Goal: Transaction & Acquisition: Complete application form

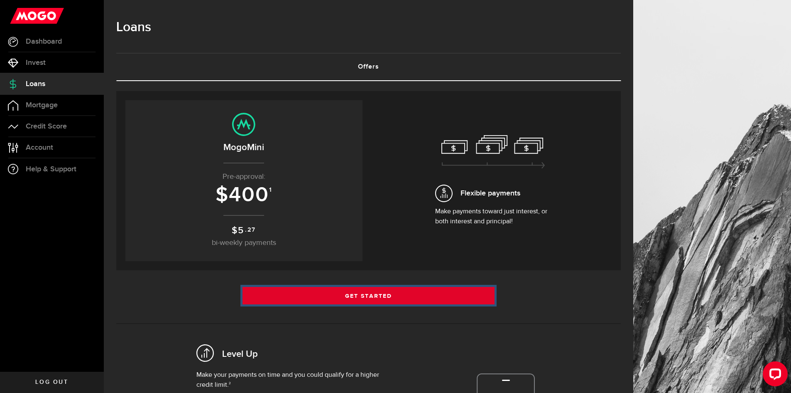
click at [350, 302] on link "Get Started" at bounding box center [369, 295] width 253 height 17
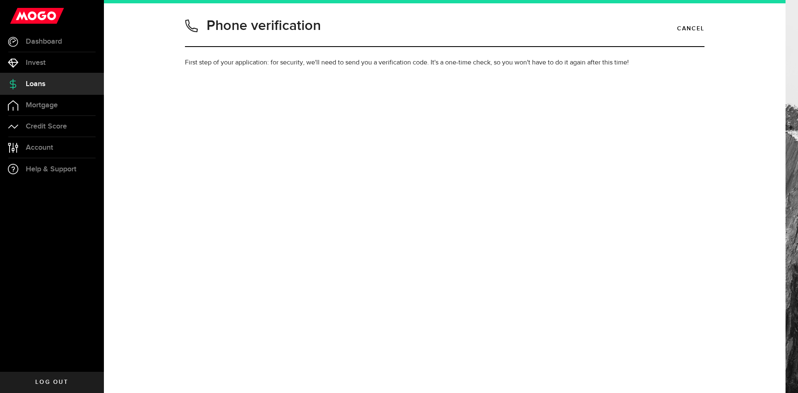
type input "7786365024"
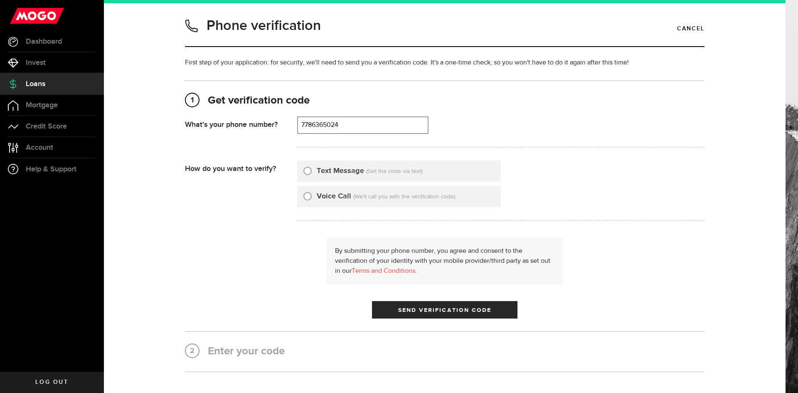
click at [307, 170] on input "Text Message" at bounding box center [307, 169] width 8 height 8
radio input "true"
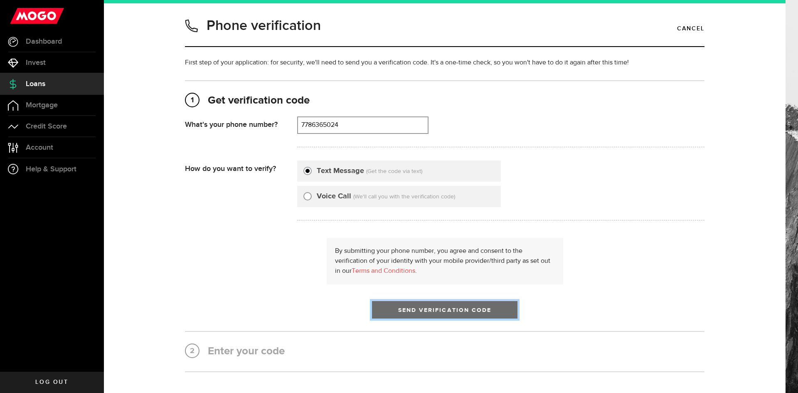
click at [431, 306] on button "Send Verification Code" at bounding box center [444, 309] width 145 height 17
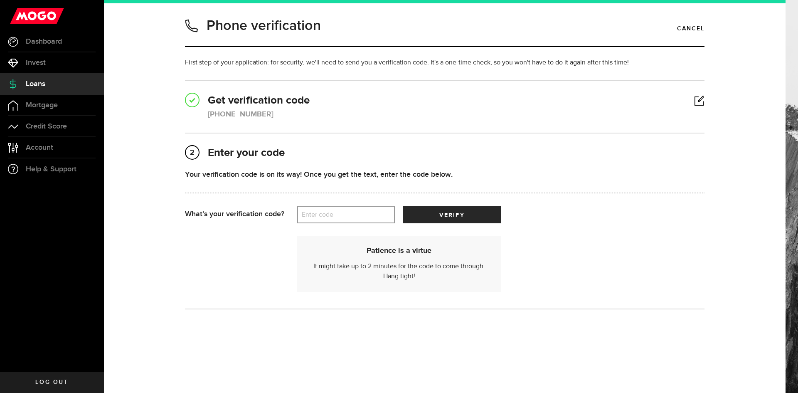
click at [331, 214] on label "Enter code" at bounding box center [346, 214] width 98 height 17
click at [331, 214] on input "Enter code" at bounding box center [346, 214] width 98 height 17
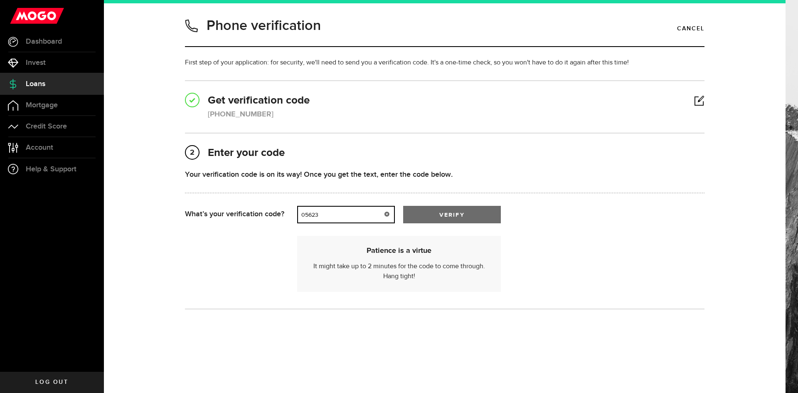
type input "05623"
click at [450, 214] on span "submit" at bounding box center [451, 216] width 13 height 13
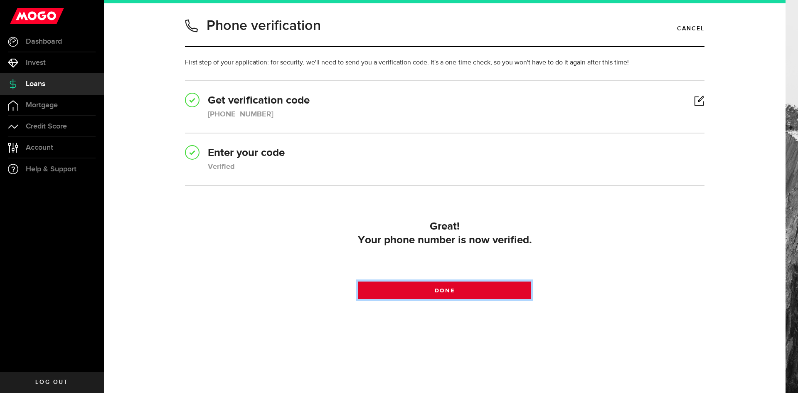
click at [438, 291] on span "Done" at bounding box center [444, 290] width 20 height 6
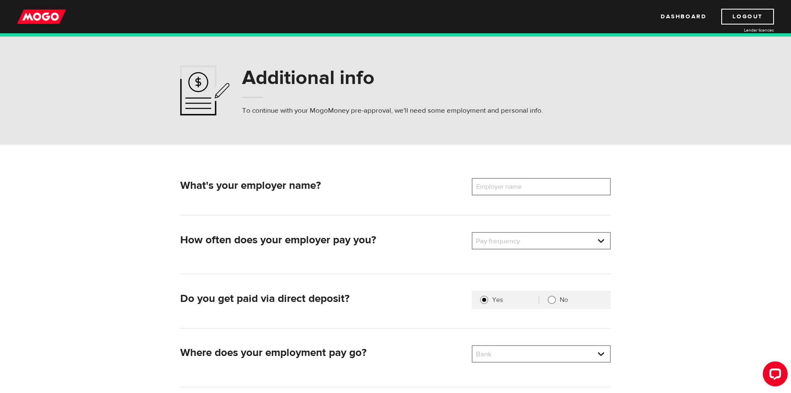
click at [526, 189] on label "Employer name" at bounding box center [505, 186] width 67 height 17
click at [526, 189] on input "Employer name" at bounding box center [541, 186] width 139 height 17
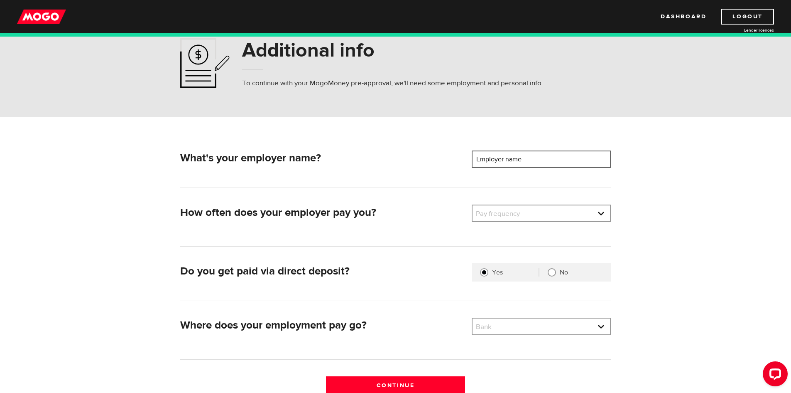
scroll to position [42, 0]
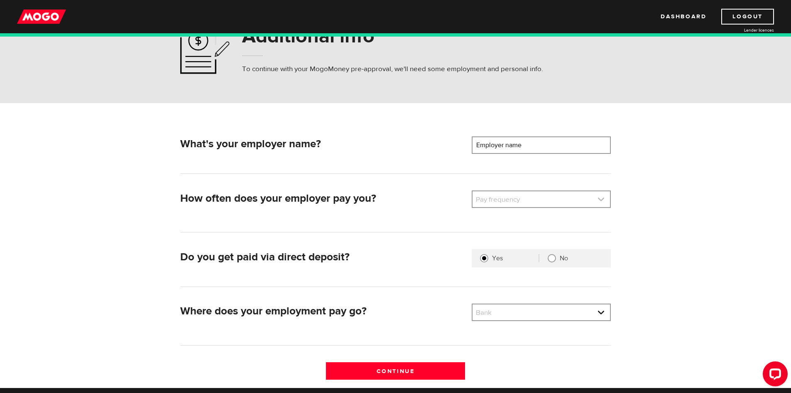
click at [513, 199] on link at bounding box center [541, 199] width 137 height 16
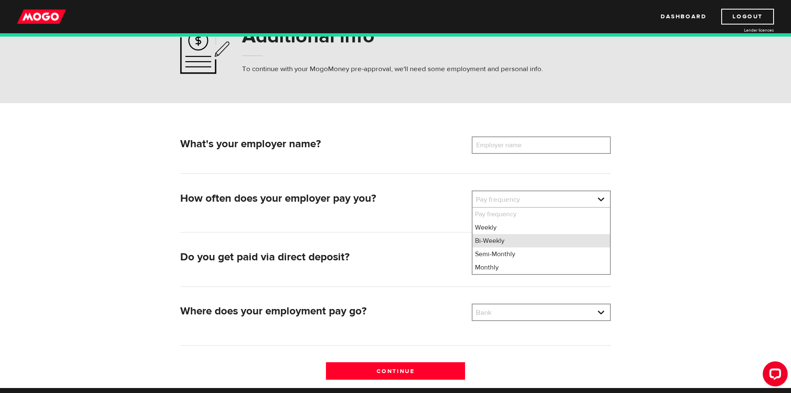
click at [491, 241] on li "Bi-Weekly" at bounding box center [541, 240] width 137 height 13
select select "2"
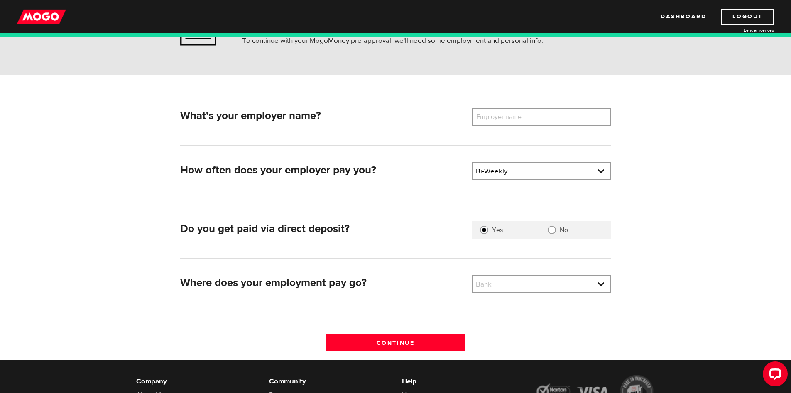
scroll to position [83, 0]
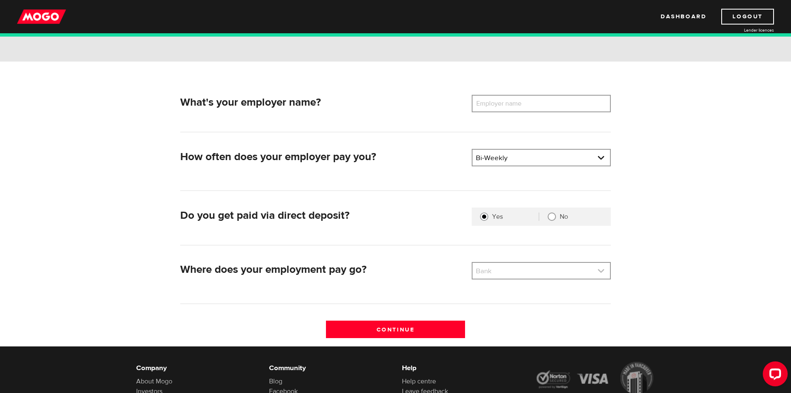
click at [491, 272] on link at bounding box center [541, 271] width 137 height 16
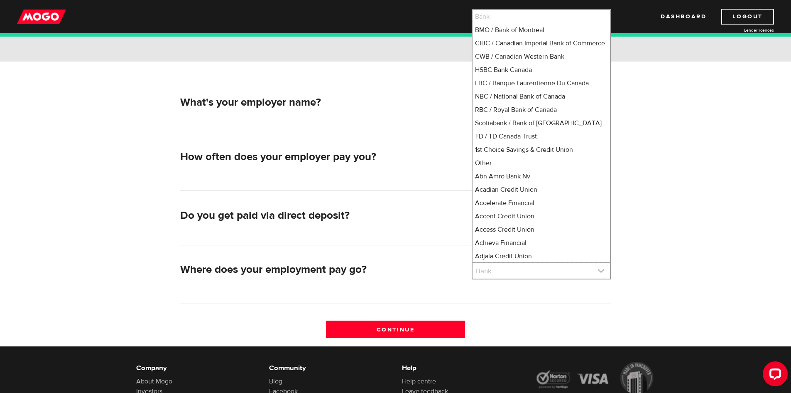
click at [491, 272] on link at bounding box center [541, 271] width 137 height 16
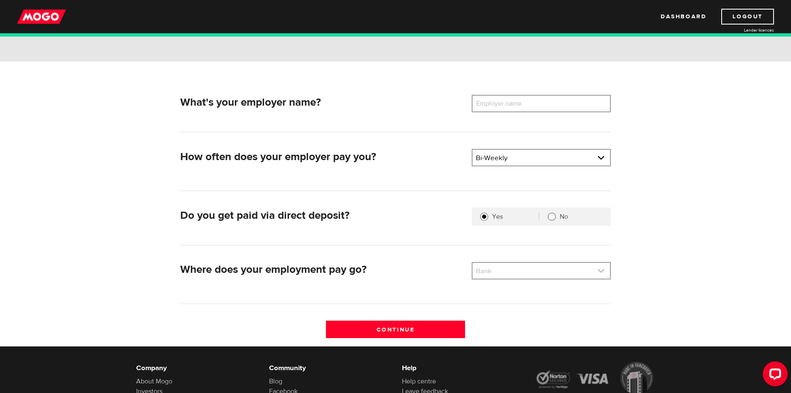
click at [491, 272] on link at bounding box center [541, 271] width 137 height 16
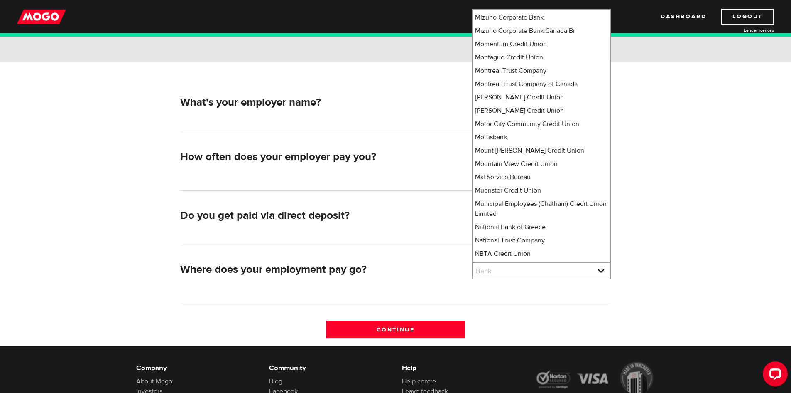
scroll to position [0, 0]
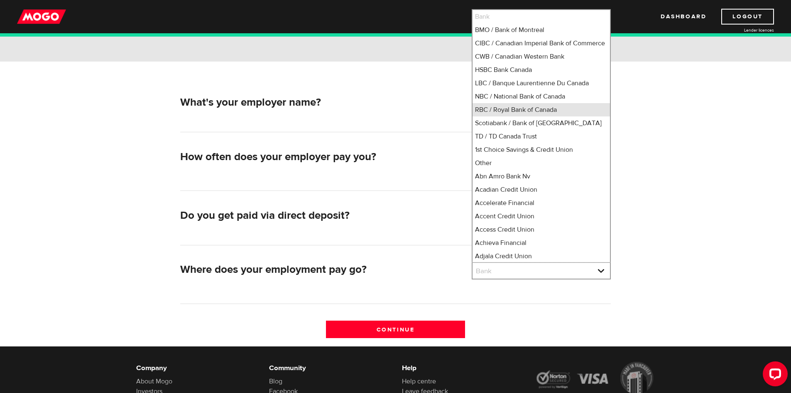
click at [498, 116] on li "RBC / Royal Bank of Canada" at bounding box center [541, 109] width 137 height 13
select select "8"
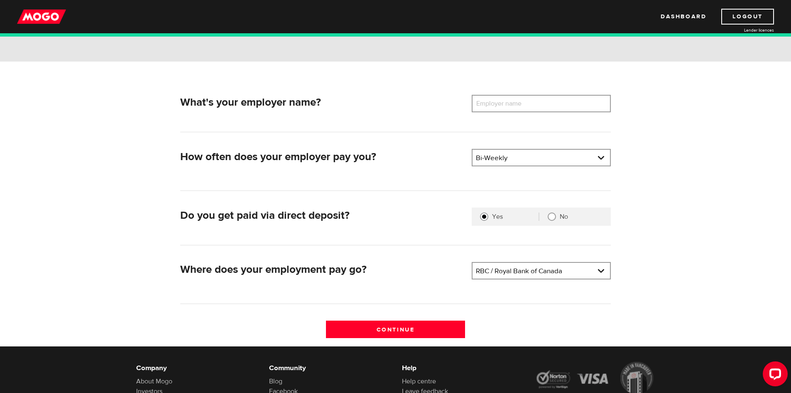
click at [503, 108] on label "Employer name" at bounding box center [505, 103] width 67 height 17
click at [503, 108] on input "Employer name" at bounding box center [541, 103] width 139 height 17
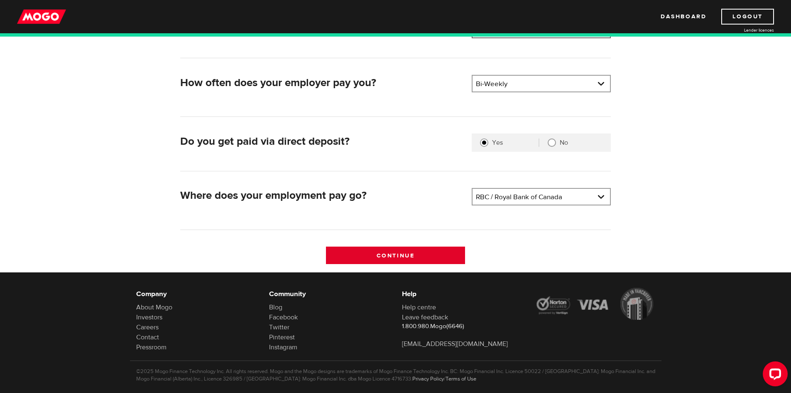
scroll to position [166, 0]
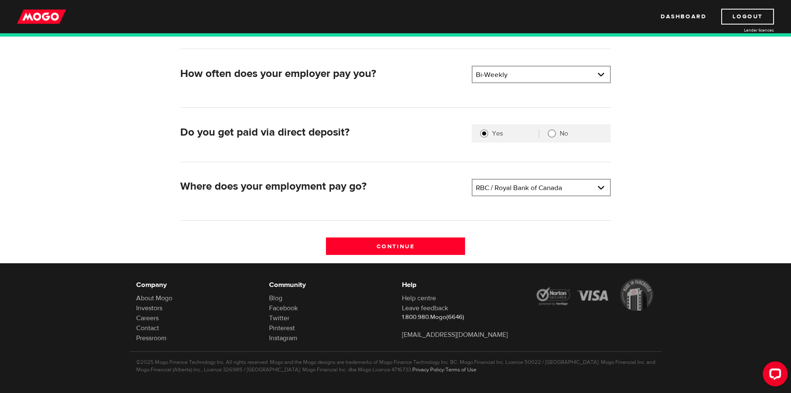
type input "Ledcor Resources and Transportation"
drag, startPoint x: 404, startPoint y: 236, endPoint x: 400, endPoint y: 241, distance: 6.8
click at [404, 237] on div "What's your employer name? Employer name Please enter your employer's name Ledc…" at bounding box center [395, 137] width 443 height 251
click at [400, 242] on input "Continue" at bounding box center [395, 245] width 139 height 17
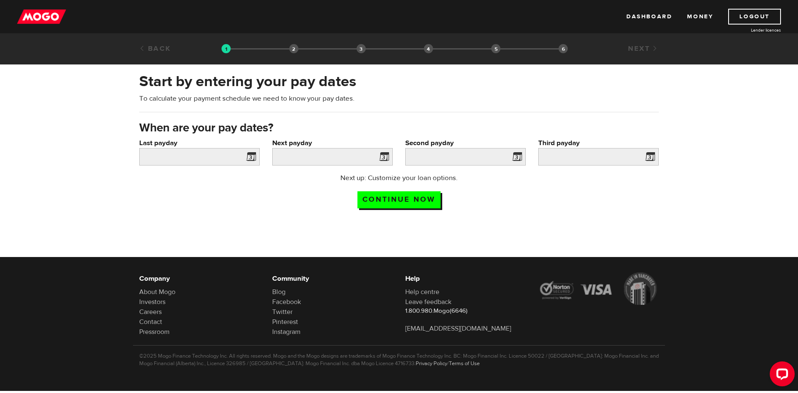
click at [254, 160] on span at bounding box center [249, 157] width 12 height 13
click at [250, 153] on span at bounding box center [249, 157] width 12 height 13
click at [190, 152] on input "Last payday" at bounding box center [199, 156] width 120 height 17
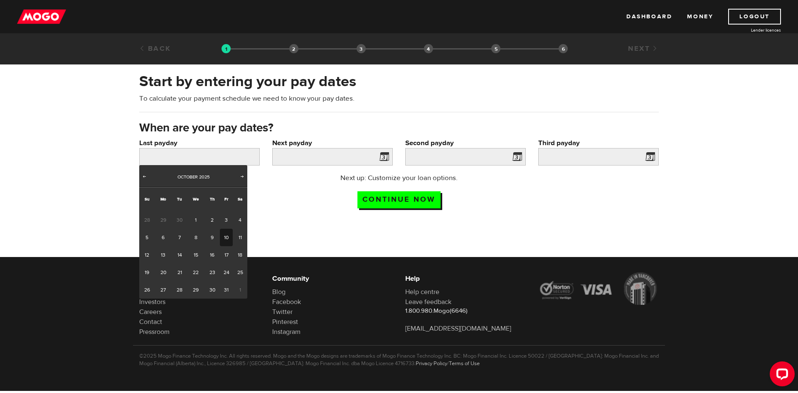
click at [226, 235] on link "10" at bounding box center [226, 236] width 13 height 17
type input "2025/10/10"
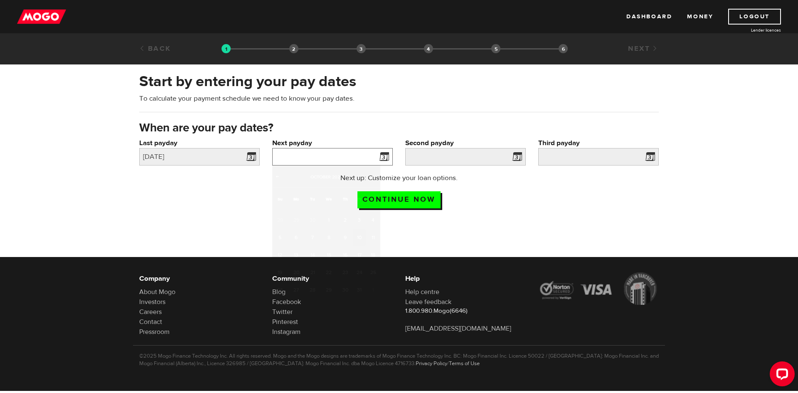
click at [307, 160] on input "Next payday" at bounding box center [332, 156] width 120 height 17
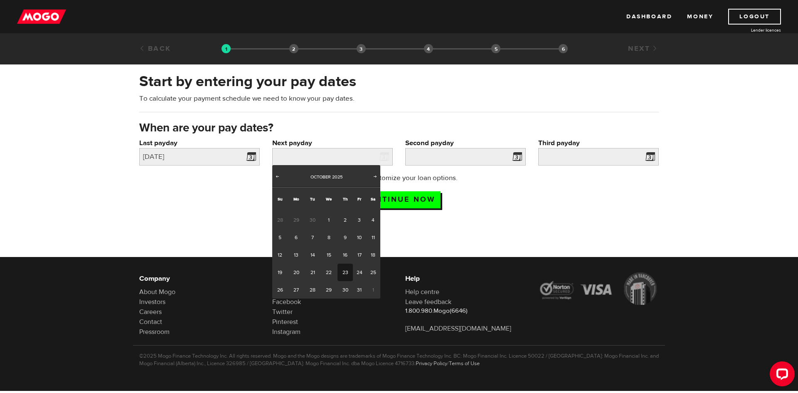
click at [351, 275] on link "23" at bounding box center [344, 271] width 15 height 17
type input "2025/10/23"
type input "2025/11/6"
type input "2025/11/20"
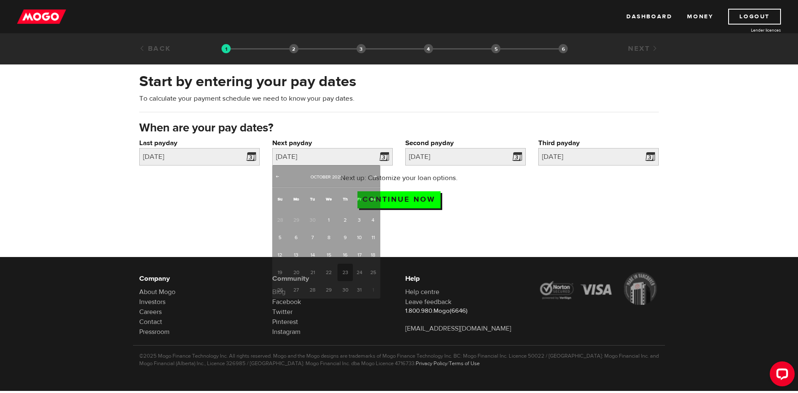
click at [351, 275] on body "Dashboard Money Logout Lender licences STEP 1 Loan approval Loan select Funding…" at bounding box center [399, 196] width 798 height 393
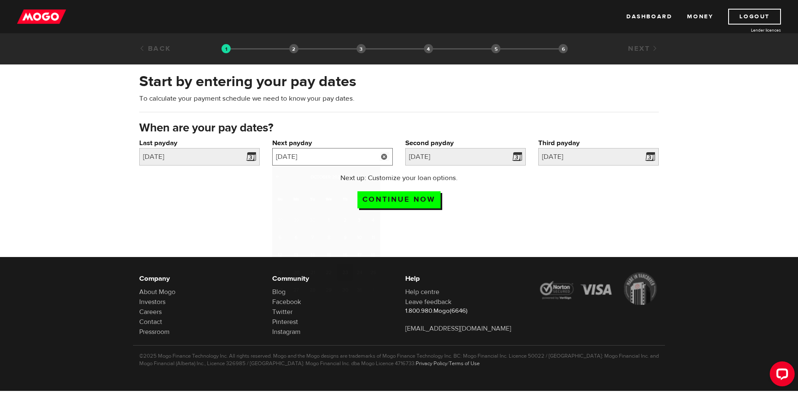
click at [334, 154] on input "2025/10/23" at bounding box center [332, 156] width 120 height 17
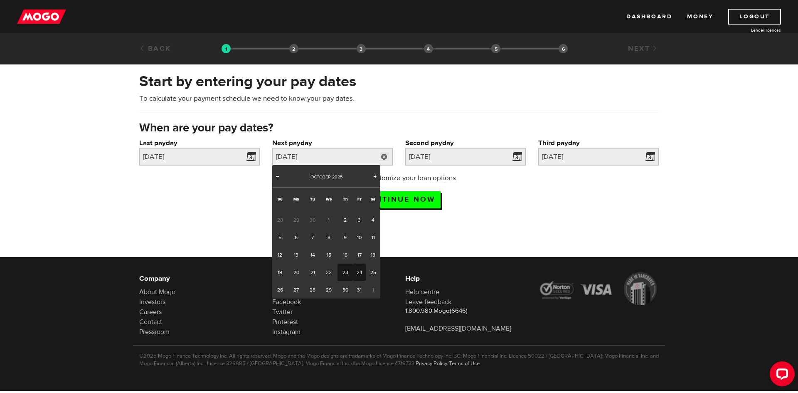
click at [356, 274] on link "24" at bounding box center [359, 271] width 13 height 17
type input "2025/10/24"
type input "2025/11/7"
type input "2025/11/21"
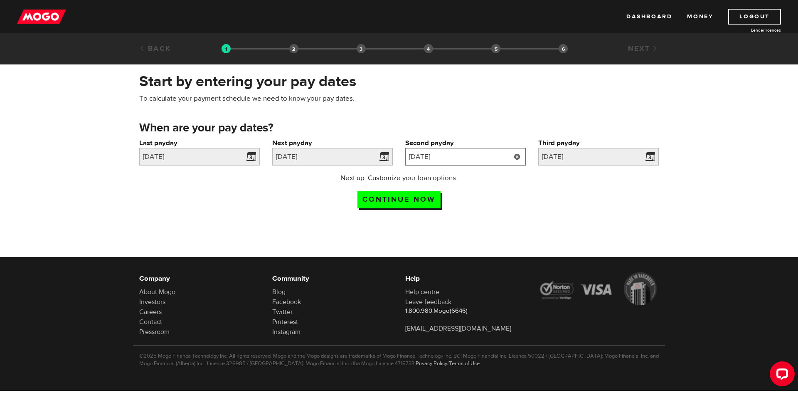
click at [493, 157] on input "2025/11/7" at bounding box center [465, 156] width 120 height 17
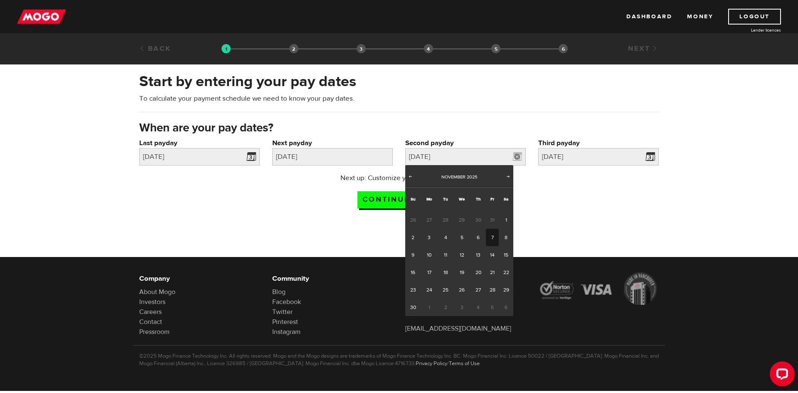
click at [488, 238] on link "7" at bounding box center [492, 236] width 13 height 17
type input "2025/11/07"
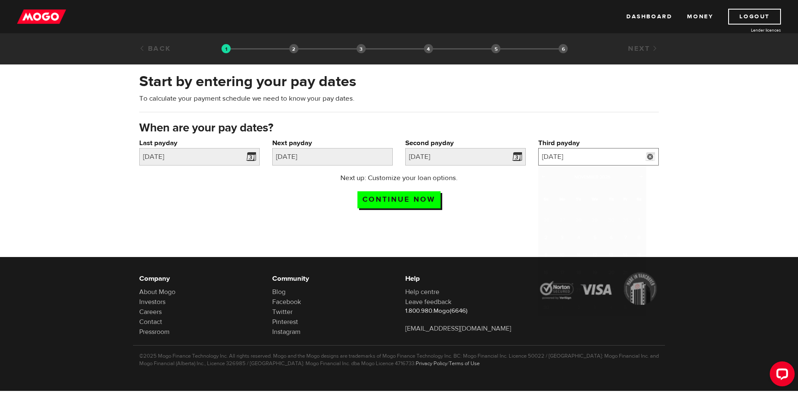
click at [581, 158] on input "2025/11/21" at bounding box center [598, 156] width 120 height 17
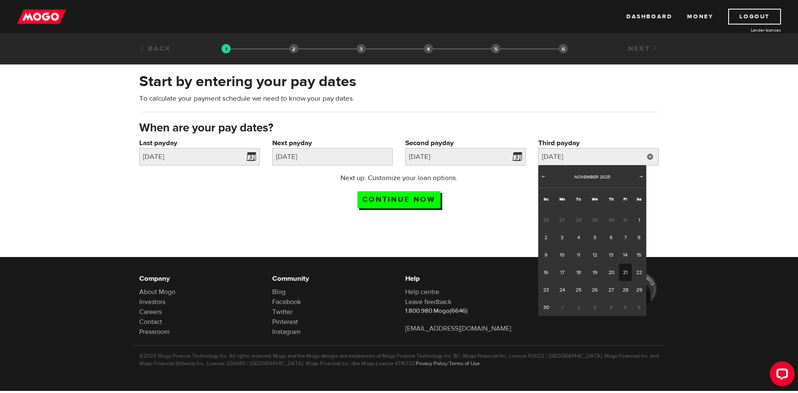
click at [623, 270] on link "21" at bounding box center [625, 271] width 13 height 17
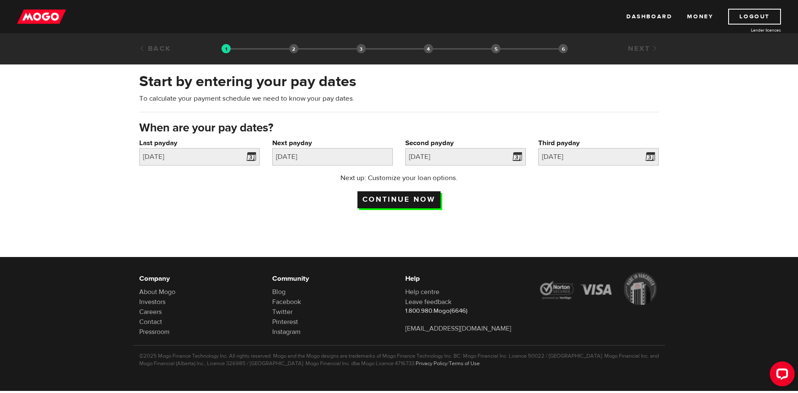
click at [390, 198] on input "Continue now" at bounding box center [398, 199] width 83 height 17
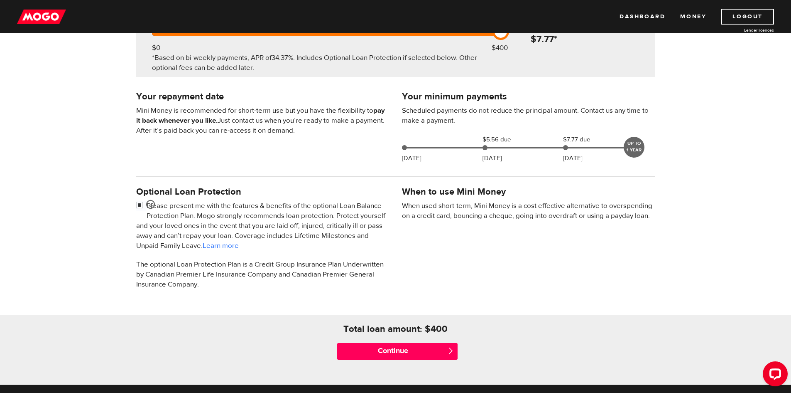
scroll to position [249, 0]
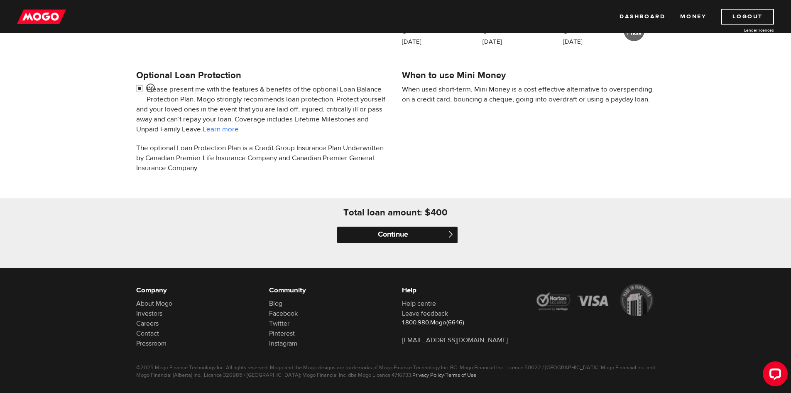
click at [406, 238] on input "Continue" at bounding box center [397, 234] width 120 height 17
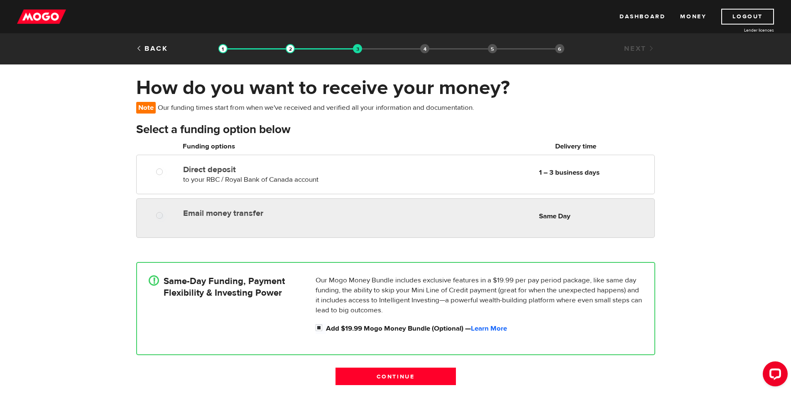
radio input "true"
click at [219, 211] on label "Email money transfer" at bounding box center [278, 213] width 191 height 10
click at [167, 211] on input "Email money transfer" at bounding box center [161, 216] width 10 height 10
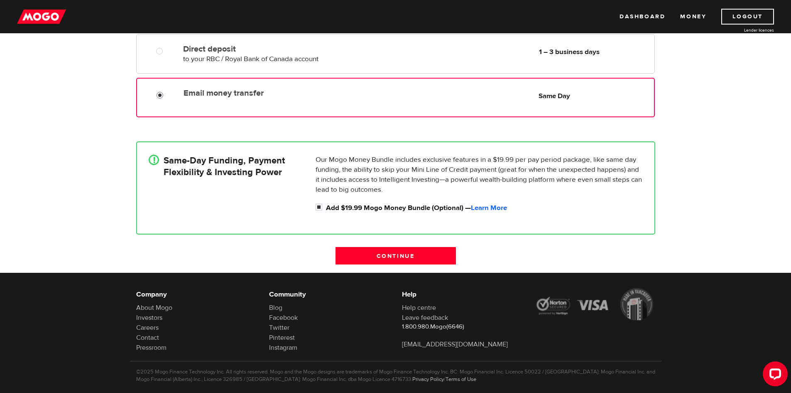
scroll to position [125, 0]
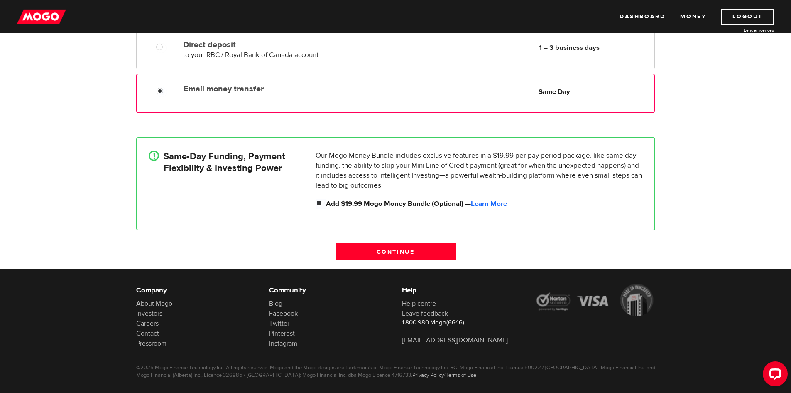
click at [316, 202] on input "Add $19.99 Mogo Money Bundle (Optional) — Learn More" at bounding box center [321, 204] width 10 height 10
checkbox input "false"
radio input "false"
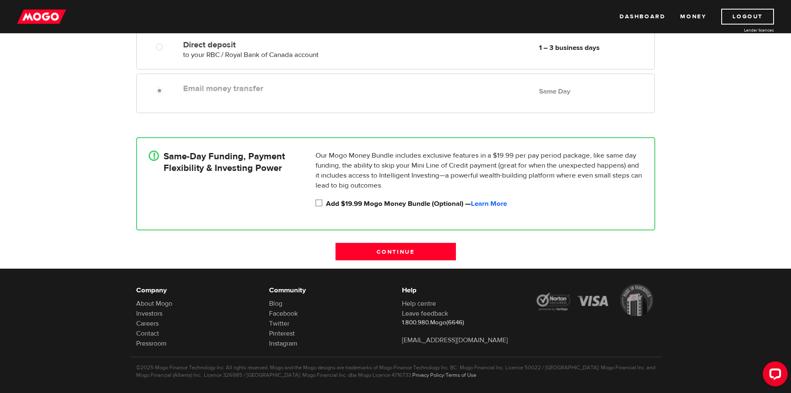
click at [201, 97] on div "Email money transfer Delivery in Same Day Same Day" at bounding box center [396, 96] width 532 height 44
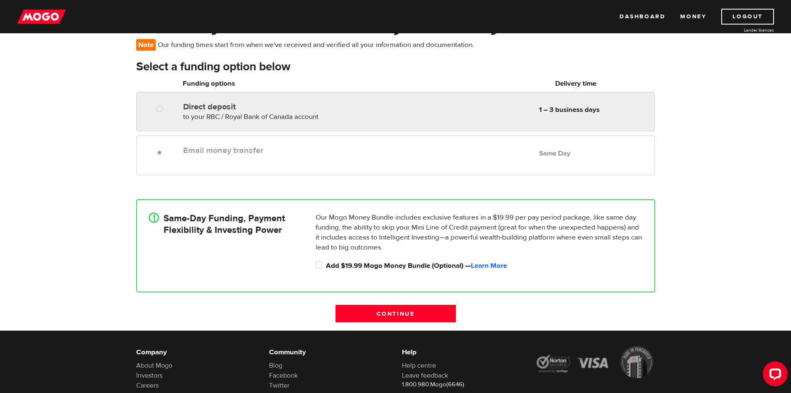
scroll to position [0, 0]
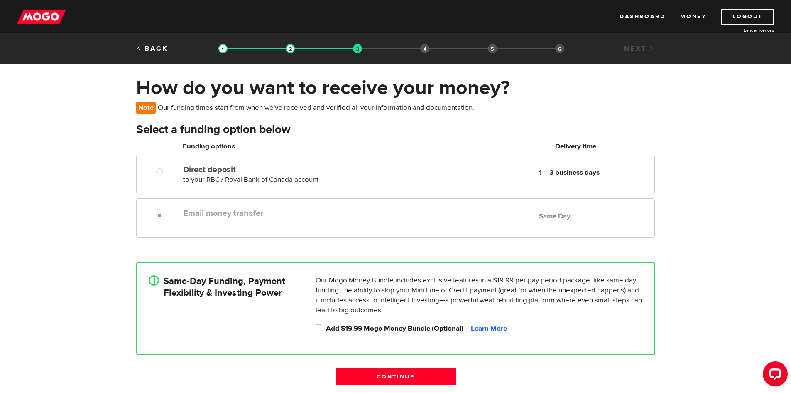
click at [167, 205] on div at bounding box center [158, 213] width 50 height 17
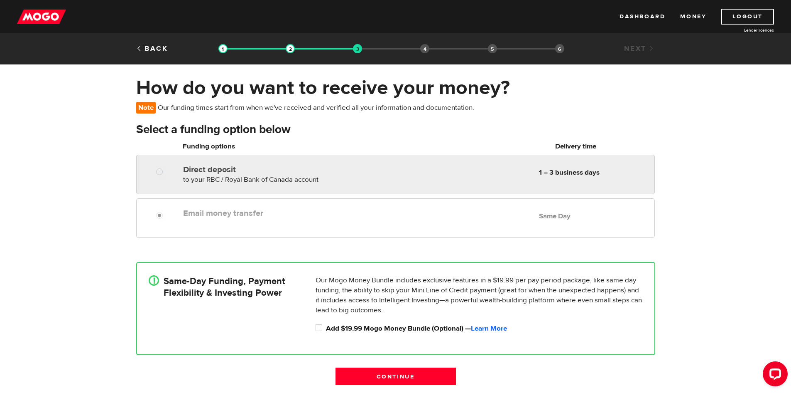
radio input "true"
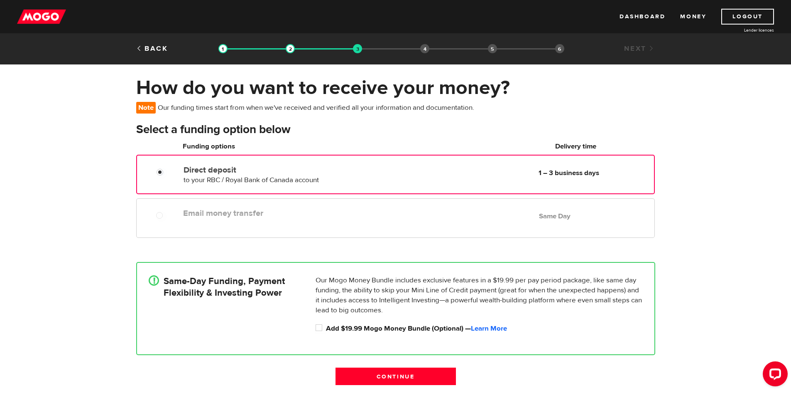
click at [198, 177] on span "to your RBC / Royal Bank of Canada account" at bounding box center [251, 179] width 135 height 9
click at [179, 213] on div at bounding box center [162, 216] width 50 height 10
click at [228, 292] on h4 "Same-Day Funding, Payment Flexibility & Investing Power" at bounding box center [224, 286] width 121 height 23
click at [320, 325] on input "Add $19.99 Mogo Money Bundle (Optional) — Learn More" at bounding box center [321, 328] width 10 height 10
checkbox input "true"
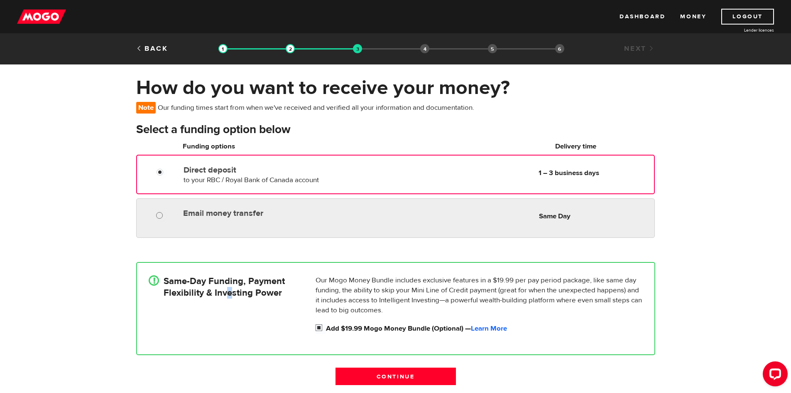
radio input "true"
click at [159, 212] on input "Email money transfer" at bounding box center [161, 216] width 10 height 10
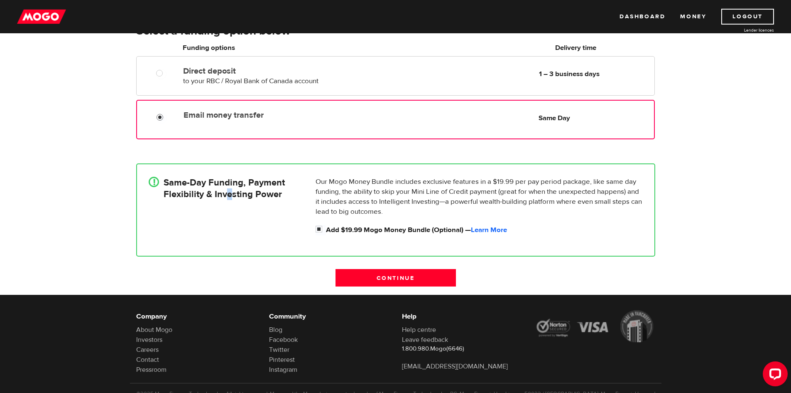
scroll to position [125, 0]
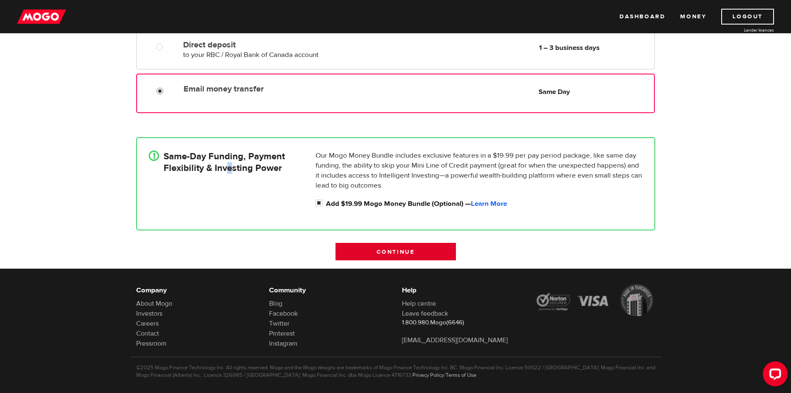
click at [388, 248] on input "Continue" at bounding box center [396, 251] width 120 height 17
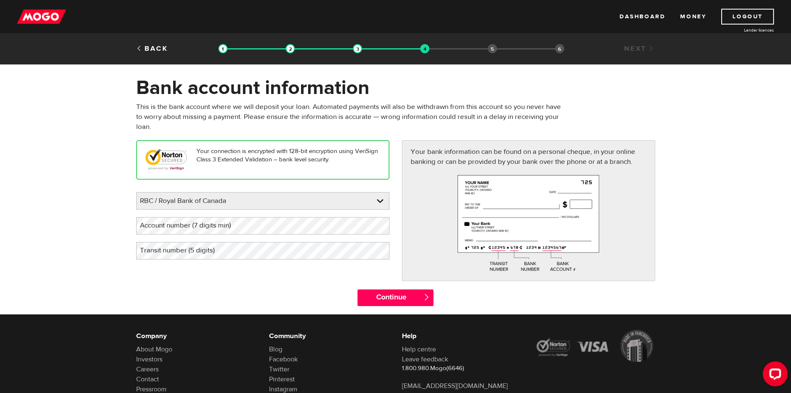
click at [189, 254] on label "Transit number (5 digits)" at bounding box center [184, 250] width 96 height 17
click at [229, 223] on label "Account number (7 digits min)" at bounding box center [192, 225] width 112 height 17
click at [158, 48] on link "Back" at bounding box center [152, 48] width 32 height 9
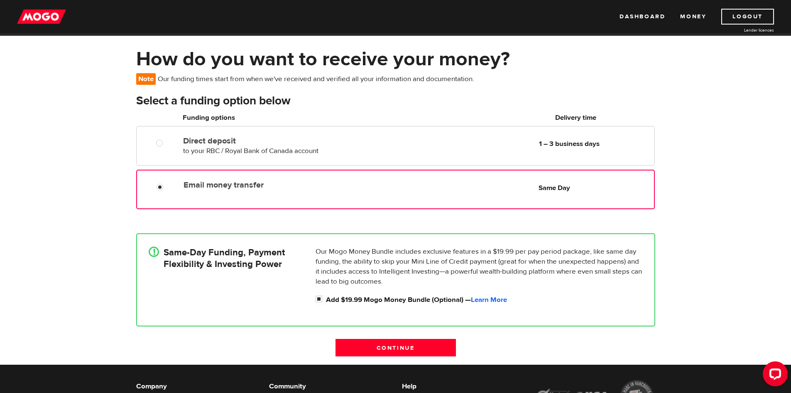
scroll to position [42, 0]
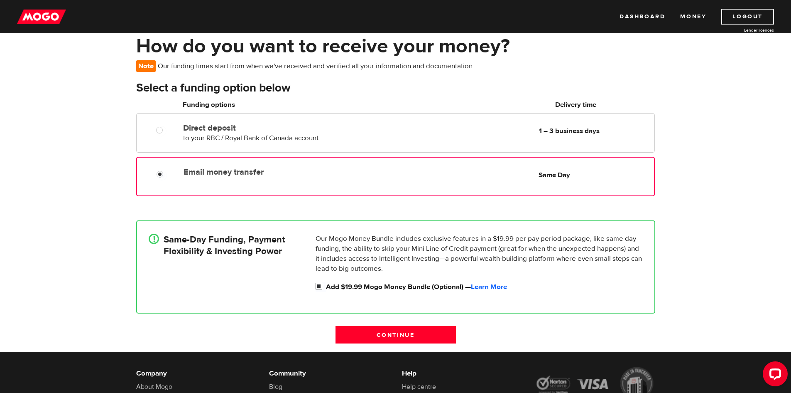
click at [320, 286] on input "Add $19.99 Mogo Money Bundle (Optional) — Learn More" at bounding box center [321, 287] width 10 height 10
checkbox input "false"
radio input "false"
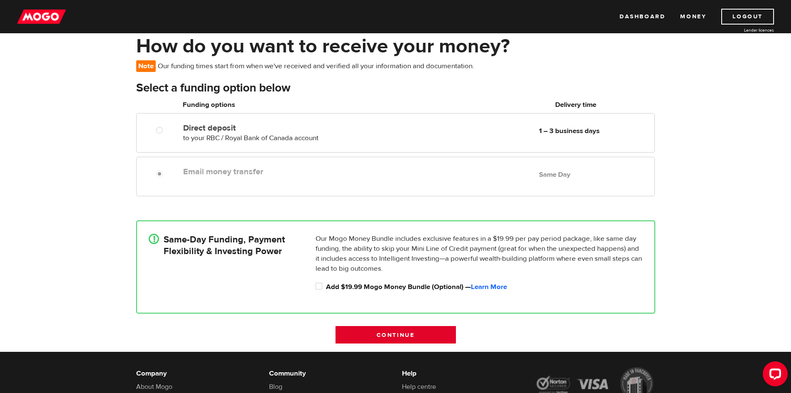
click at [395, 337] on input "Continue" at bounding box center [396, 334] width 120 height 17
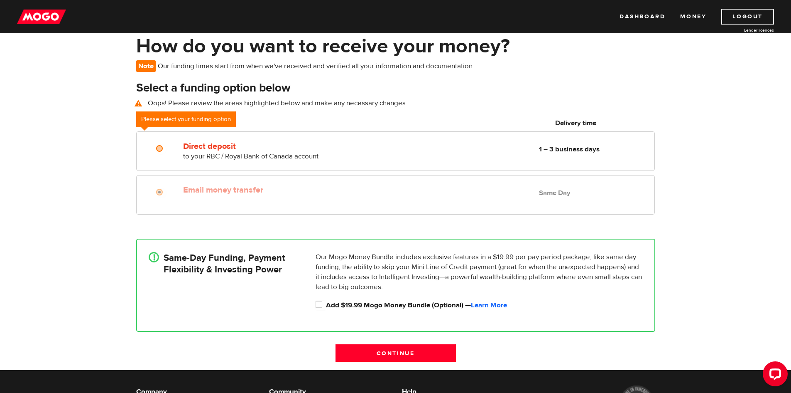
click at [193, 188] on label "Email money transfer" at bounding box center [278, 190] width 191 height 10
click at [319, 301] on input "Add $19.99 Mogo Money Bundle (Optional) — Learn More" at bounding box center [321, 305] width 10 height 10
checkbox input "true"
click at [413, 353] on input "Continue" at bounding box center [396, 352] width 120 height 17
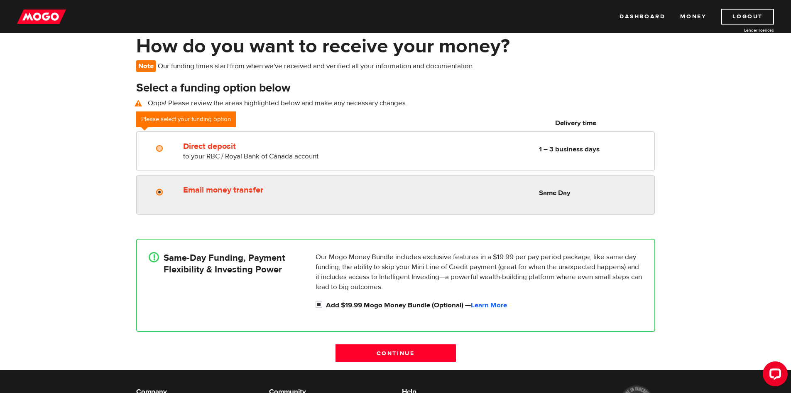
radio input "true"
click at [276, 186] on label "Email money transfer" at bounding box center [278, 190] width 191 height 10
click at [167, 188] on input "Email money transfer" at bounding box center [161, 193] width 10 height 10
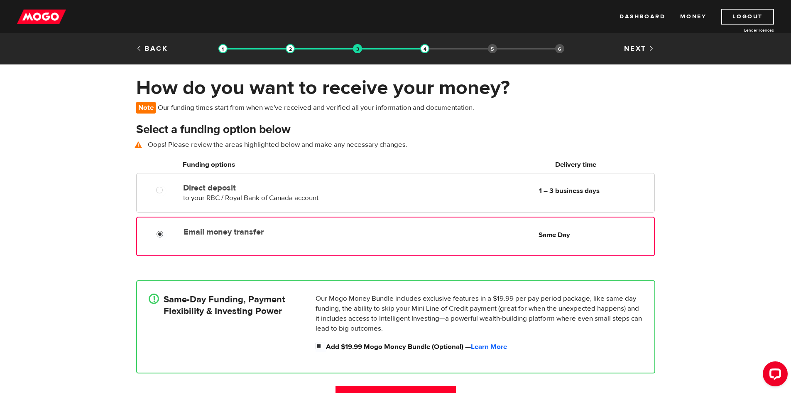
scroll to position [125, 0]
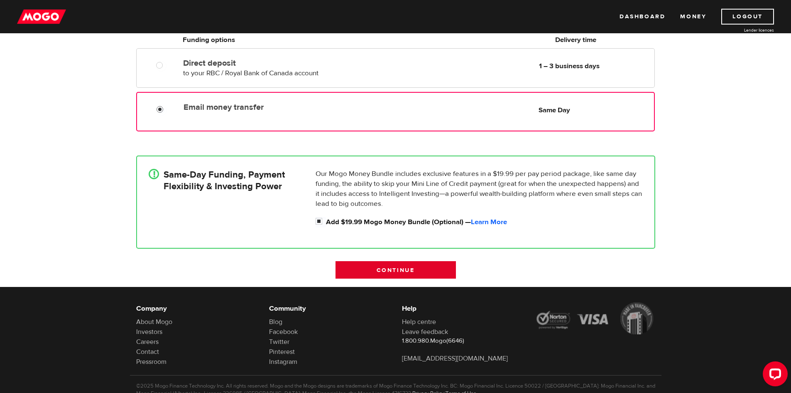
click at [366, 267] on input "Continue" at bounding box center [396, 269] width 120 height 17
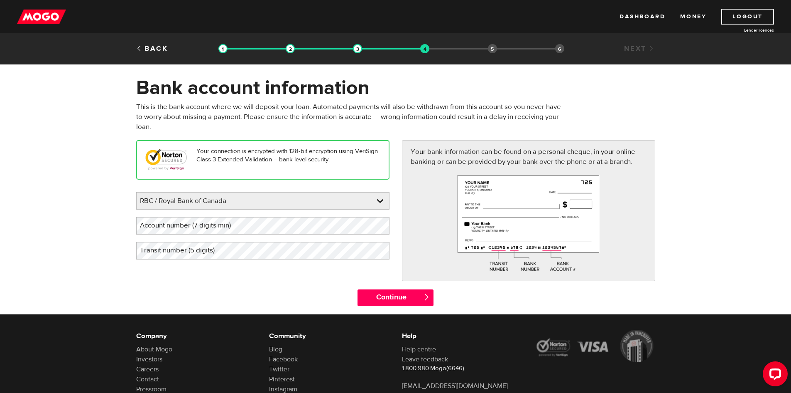
click at [201, 226] on label "Account number (7 digits min)" at bounding box center [192, 225] width 112 height 17
click at [182, 246] on label "Transit number (5 digits)" at bounding box center [184, 250] width 96 height 17
click at [179, 228] on label "Account number (7 digits min)" at bounding box center [192, 225] width 112 height 17
click at [397, 301] on input "Continue" at bounding box center [396, 297] width 76 height 17
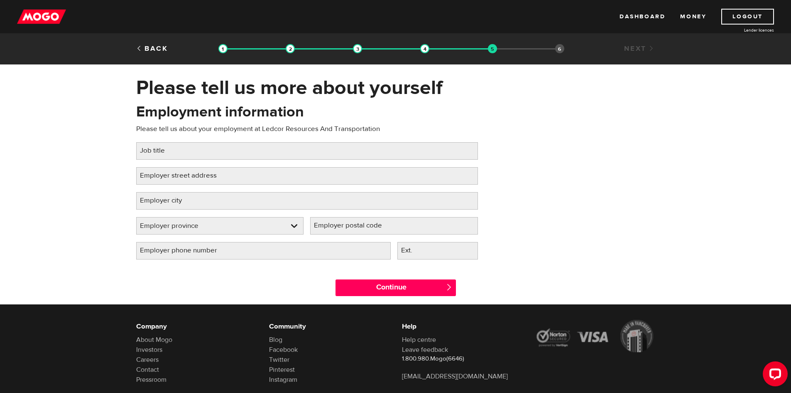
click at [162, 155] on label "Job title" at bounding box center [159, 150] width 46 height 17
click at [162, 155] on input "Job title" at bounding box center [307, 150] width 342 height 17
type input "Supervisor Marine Personnel and Administration"
click at [173, 170] on label "Employer street address" at bounding box center [185, 175] width 98 height 17
click at [173, 170] on input "Employer street address" at bounding box center [307, 175] width 342 height 17
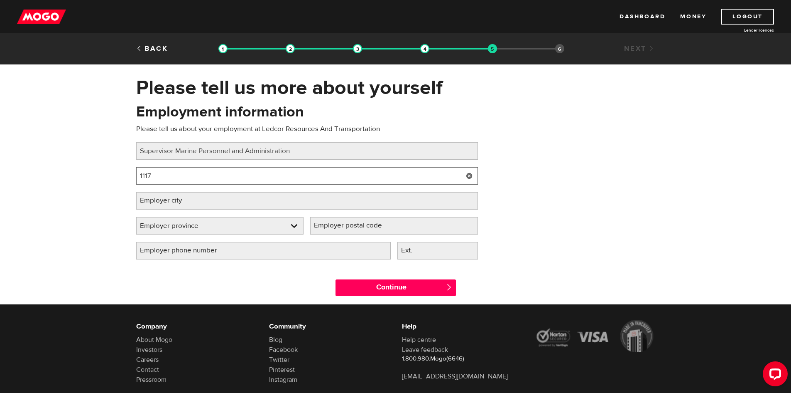
type input "11171 River Road"
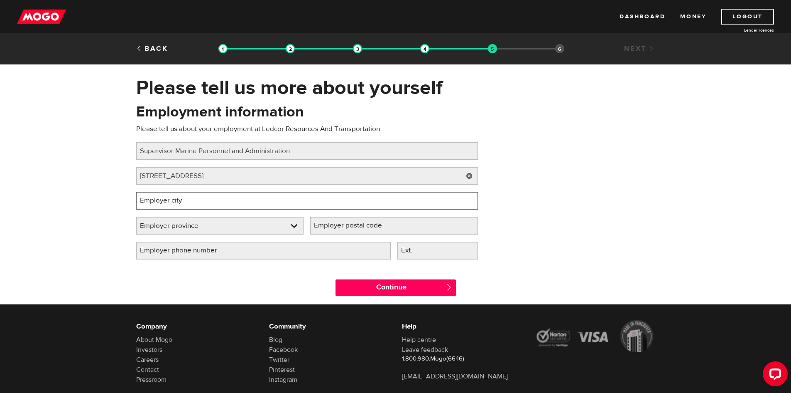
type input "Richmond"
select select "BC"
type input "V6X 1Z6"
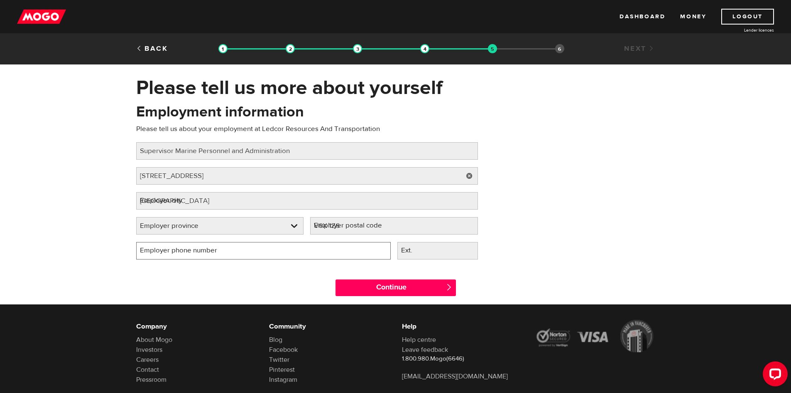
type input "(604) 219-7404"
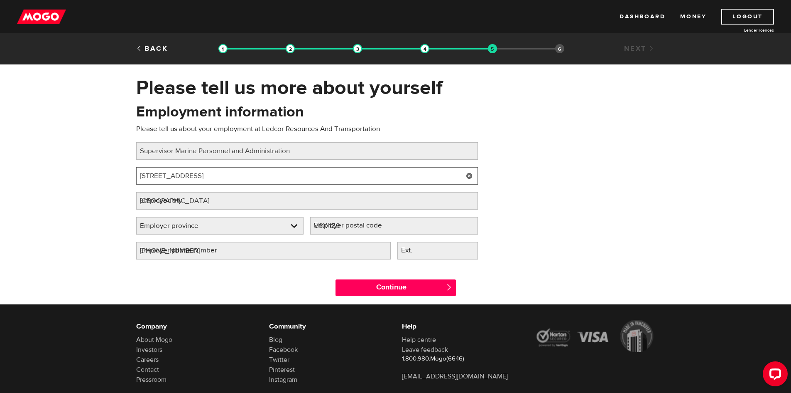
select select "BC"
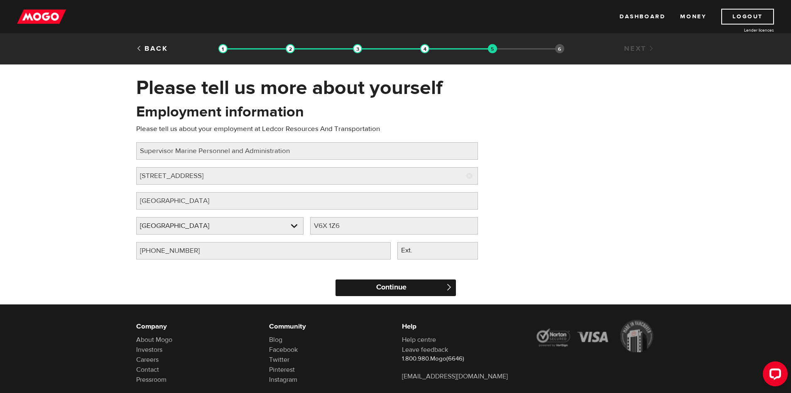
click at [395, 290] on input "Continue" at bounding box center [396, 287] width 120 height 17
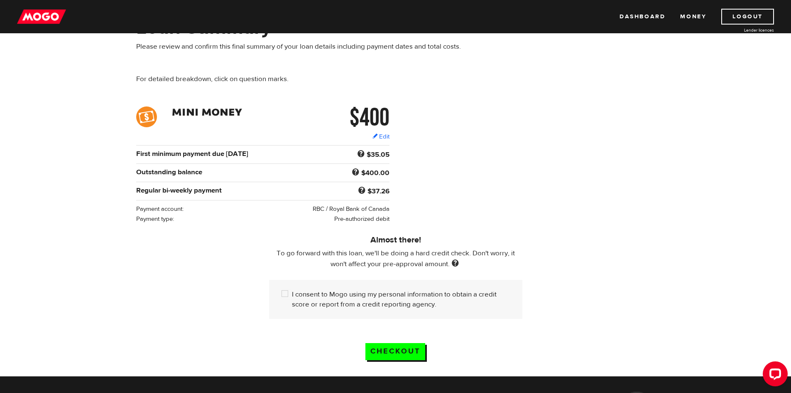
scroll to position [83, 0]
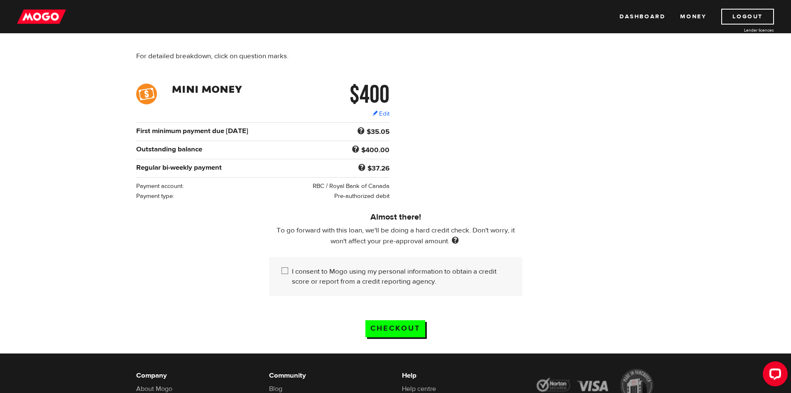
click at [288, 268] on input "I consent to Mogo using my personal information to obtain a credit score or rep…" at bounding box center [287, 271] width 10 height 10
checkbox input "true"
click at [409, 323] on input "Checkout" at bounding box center [396, 328] width 60 height 17
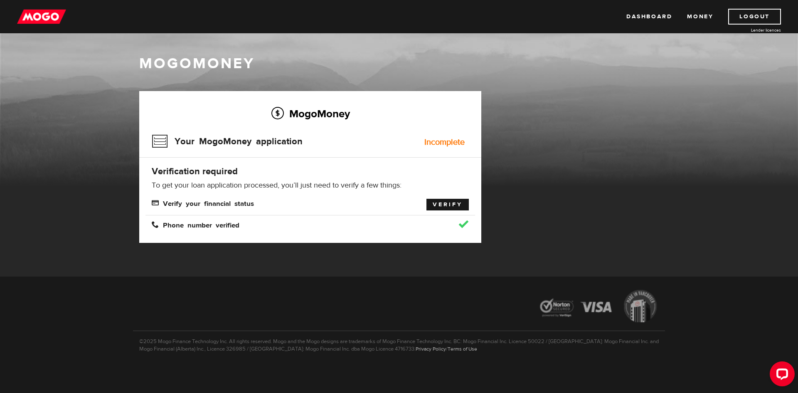
click at [444, 204] on link "Verify" at bounding box center [447, 205] width 42 height 12
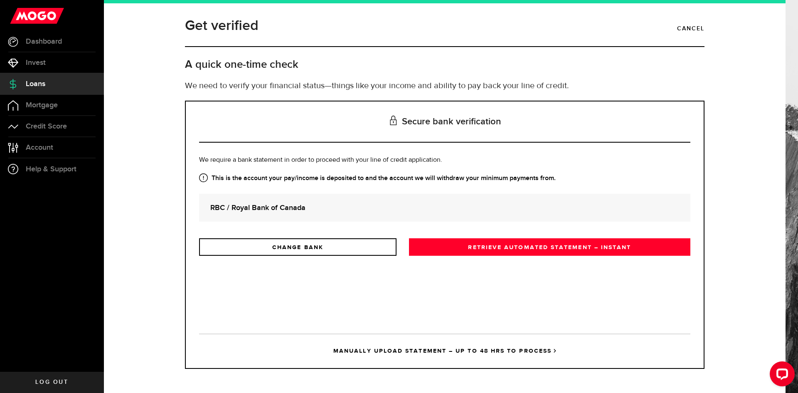
click at [283, 209] on strong "RBC / Royal Bank of Canada" at bounding box center [444, 207] width 469 height 11
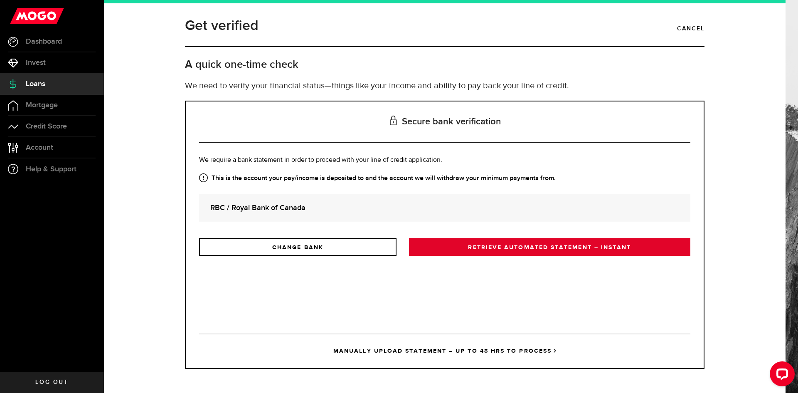
click at [458, 246] on link "RETRIEVE AUTOMATED STATEMENT – INSTANT" at bounding box center [549, 246] width 281 height 17
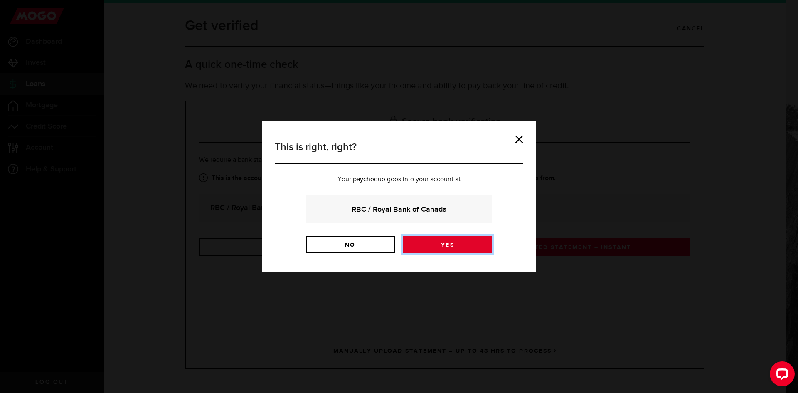
click at [458, 246] on link "Yes" at bounding box center [447, 244] width 89 height 17
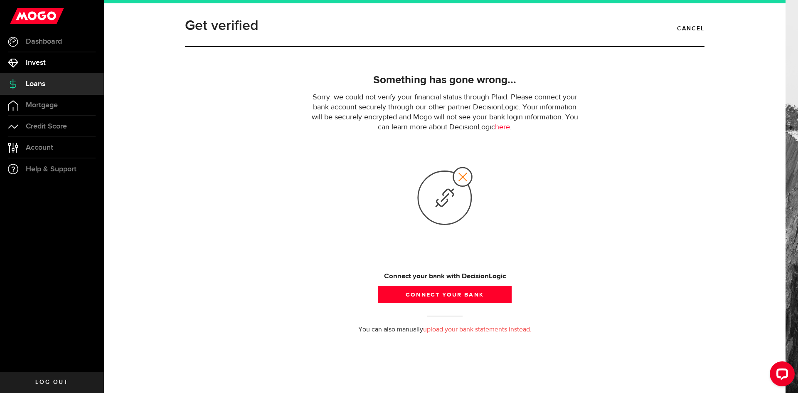
click at [44, 61] on span "Invest" at bounding box center [36, 62] width 20 height 7
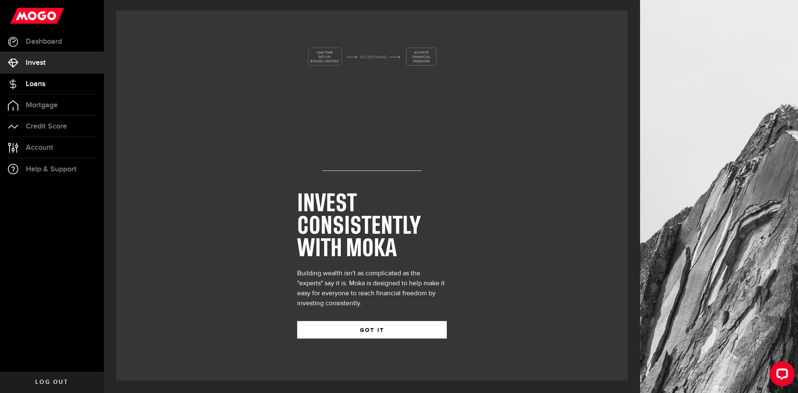
click at [36, 86] on span "Loans" at bounding box center [36, 83] width 20 height 7
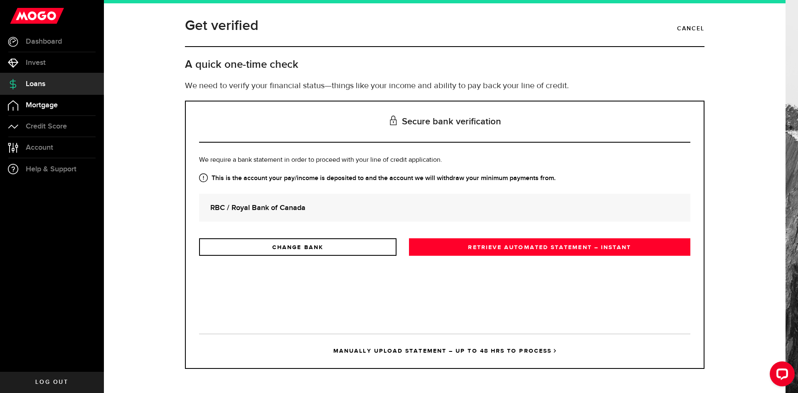
click at [32, 106] on span "Mortgage" at bounding box center [42, 104] width 32 height 7
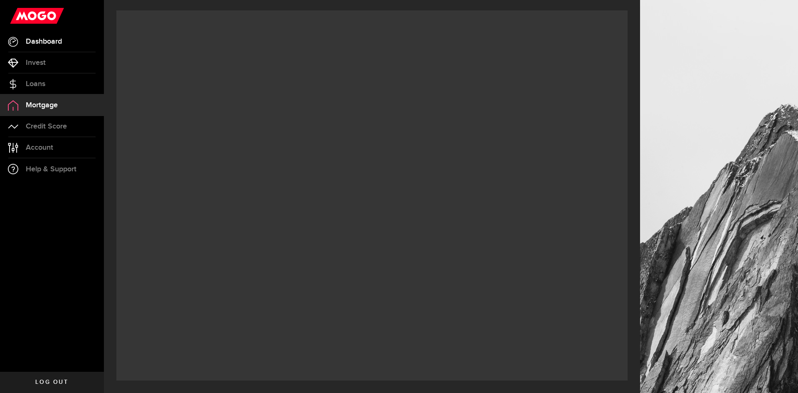
click at [42, 42] on span "Dashboard" at bounding box center [44, 41] width 36 height 7
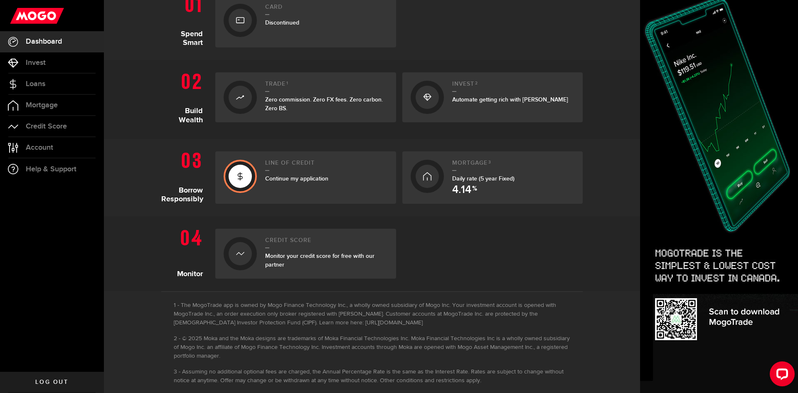
scroll to position [208, 0]
